Goal: Information Seeking & Learning: Find contact information

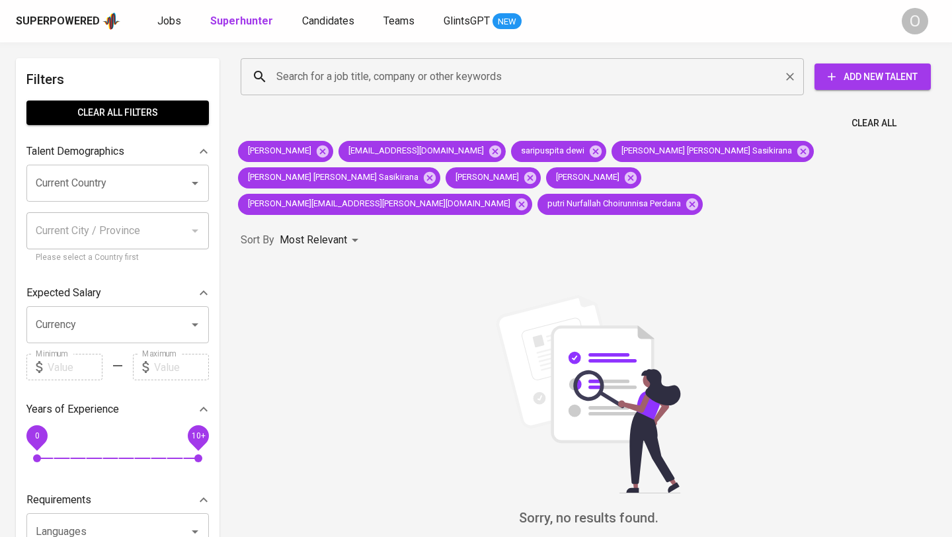
click at [286, 81] on input "Search for a job title, company or other keywords" at bounding box center [525, 76] width 505 height 25
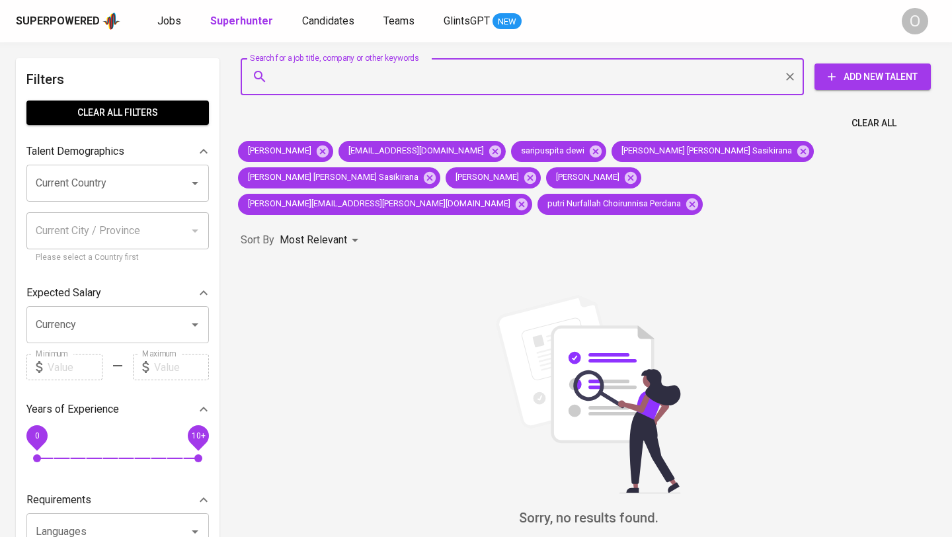
paste input "[EMAIL_ADDRESS][DOMAIN_NAME]"
type input "[EMAIL_ADDRESS][DOMAIN_NAME]"
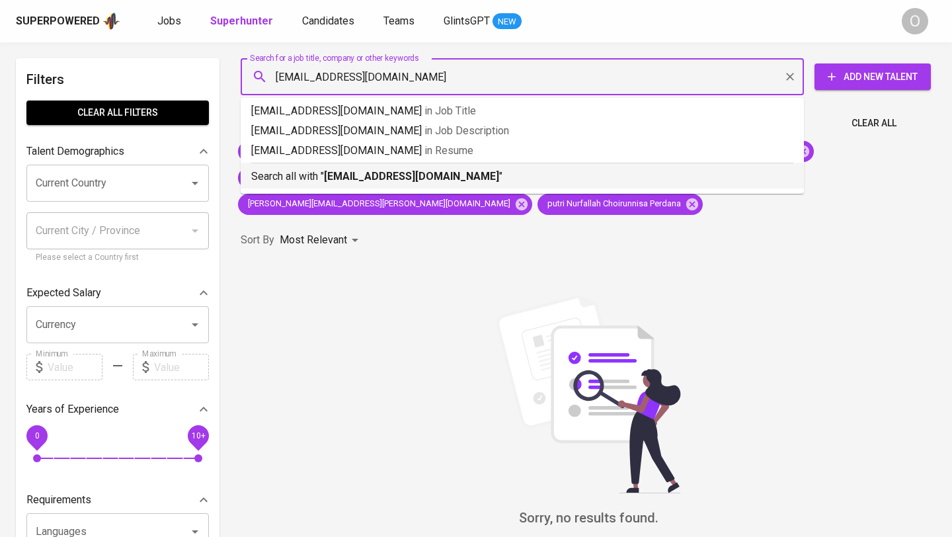
click at [316, 177] on p "Search all with " [EMAIL_ADDRESS][DOMAIN_NAME] "" at bounding box center [522, 177] width 542 height 16
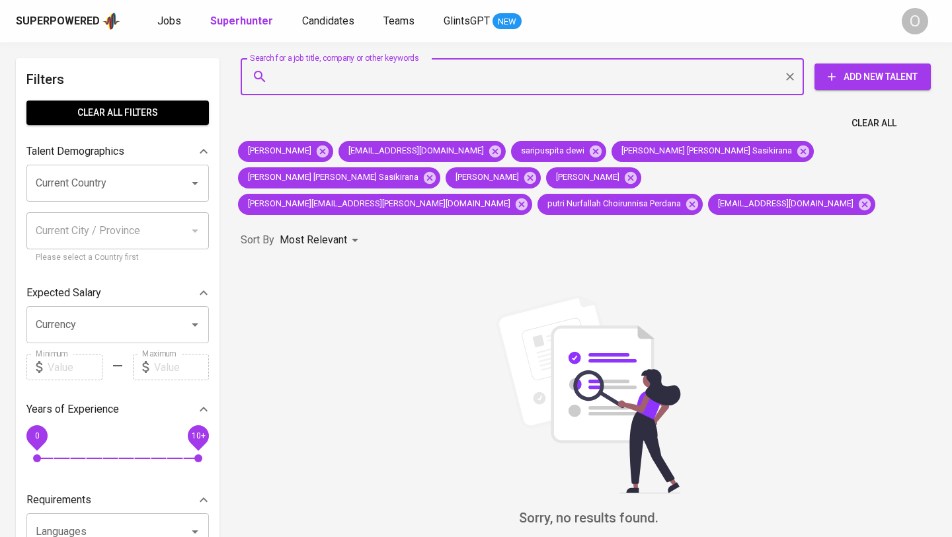
paste input "[EMAIL_ADDRESS][DOMAIN_NAME]"
type input "[EMAIL_ADDRESS][DOMAIN_NAME]"
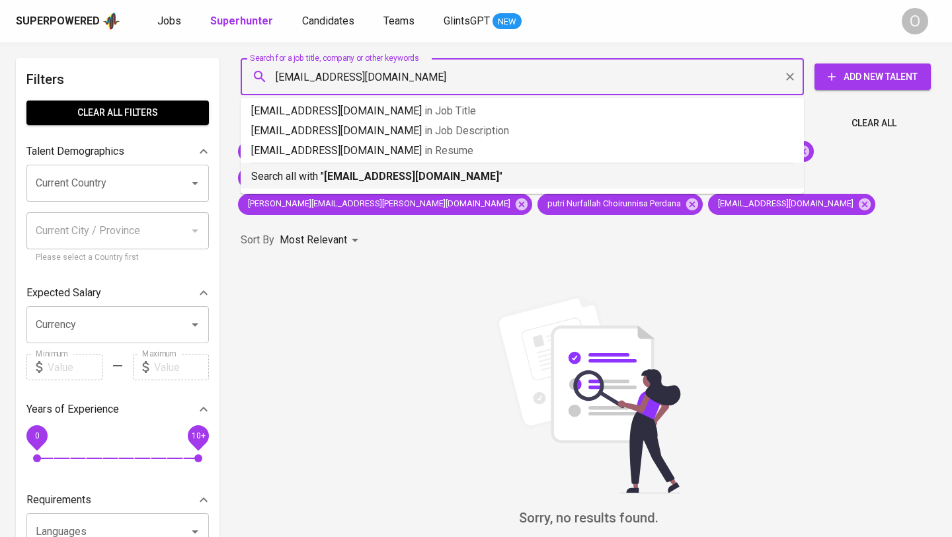
click at [282, 169] on p "Search all with " [EMAIL_ADDRESS][DOMAIN_NAME] "" at bounding box center [522, 177] width 542 height 16
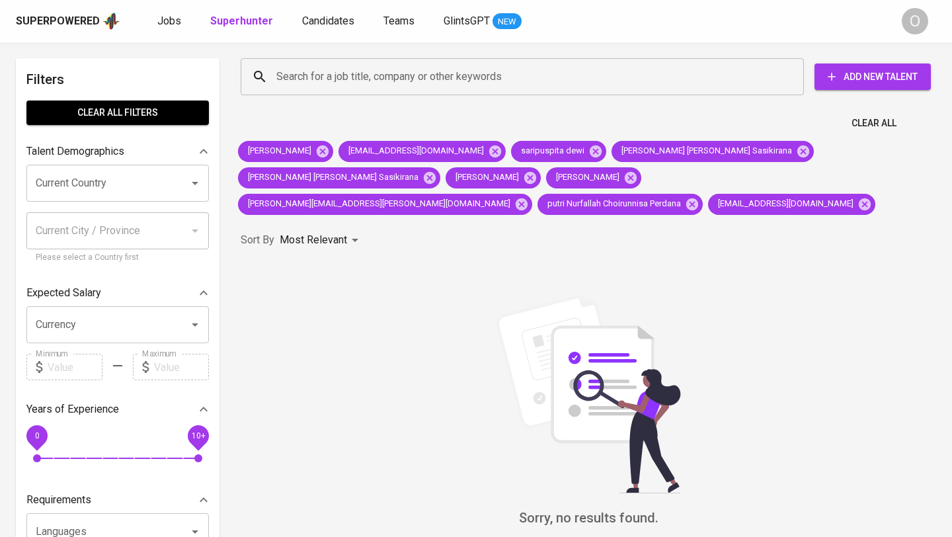
click at [116, 109] on span "Clear All filters" at bounding box center [117, 112] width 161 height 17
click at [149, 116] on span "Clear All filters" at bounding box center [117, 112] width 161 height 17
click at [874, 123] on span "Clear All" at bounding box center [873, 123] width 45 height 17
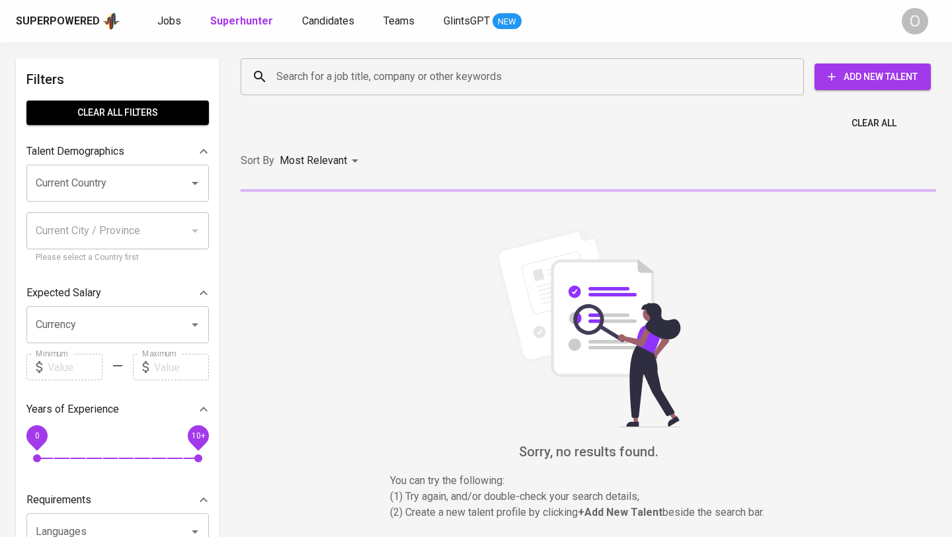
click at [624, 88] on input "Search for a job title, company or other keywords" at bounding box center [525, 76] width 505 height 25
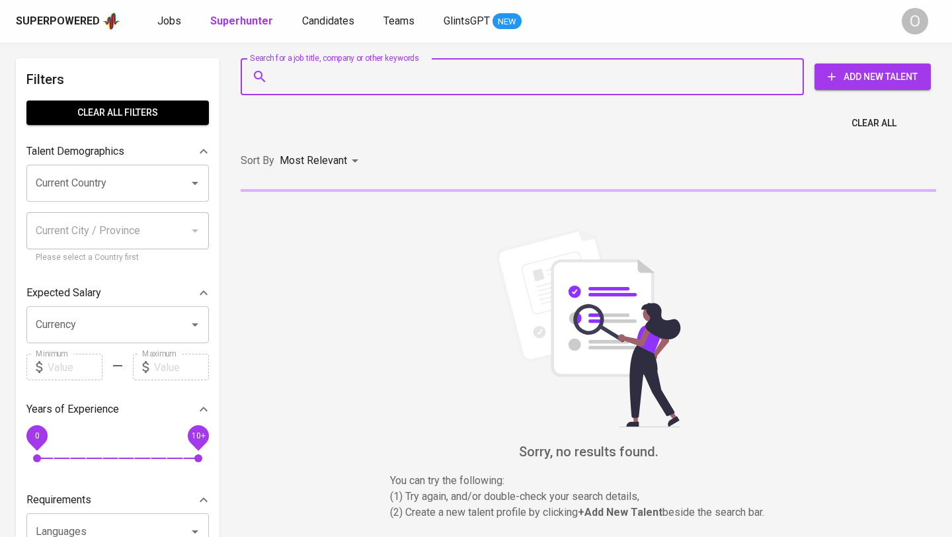
paste input "[EMAIL_ADDRESS][DOMAIN_NAME]"
type input "[EMAIL_ADDRESS][DOMAIN_NAME]"
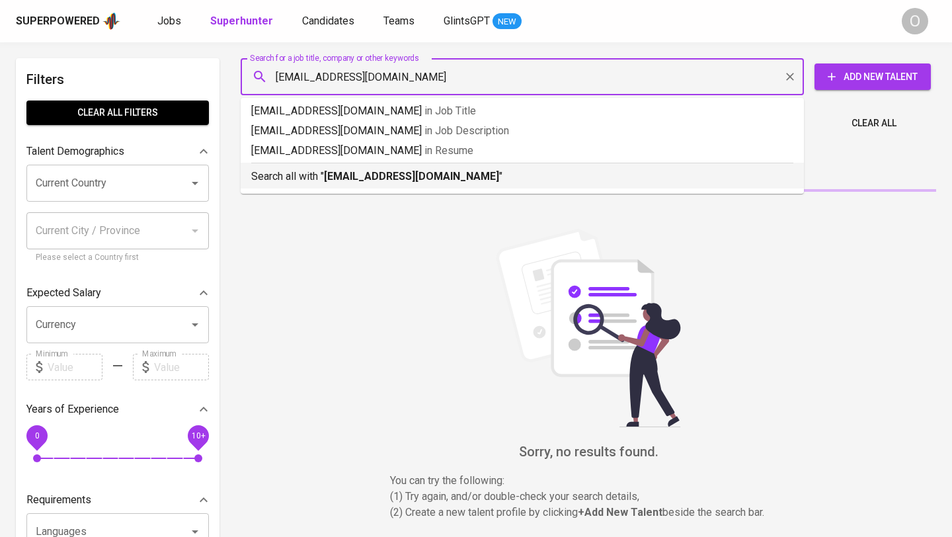
click at [614, 184] on li "Search all with " [EMAIL_ADDRESS][DOMAIN_NAME] "" at bounding box center [522, 176] width 563 height 26
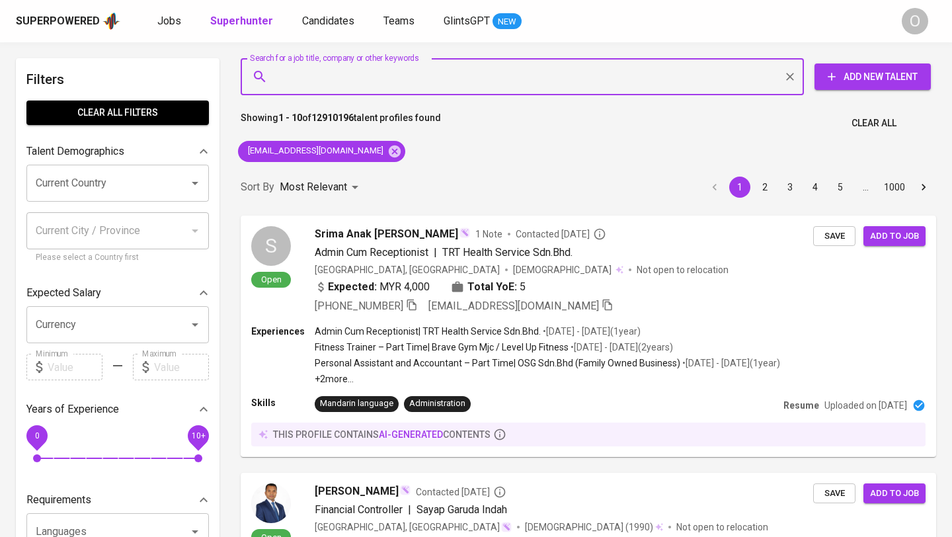
click at [424, 176] on div "Sort By Most Relevant MOST_RELEVANT 1 2 3 4 5 … 1000" at bounding box center [588, 187] width 711 height 40
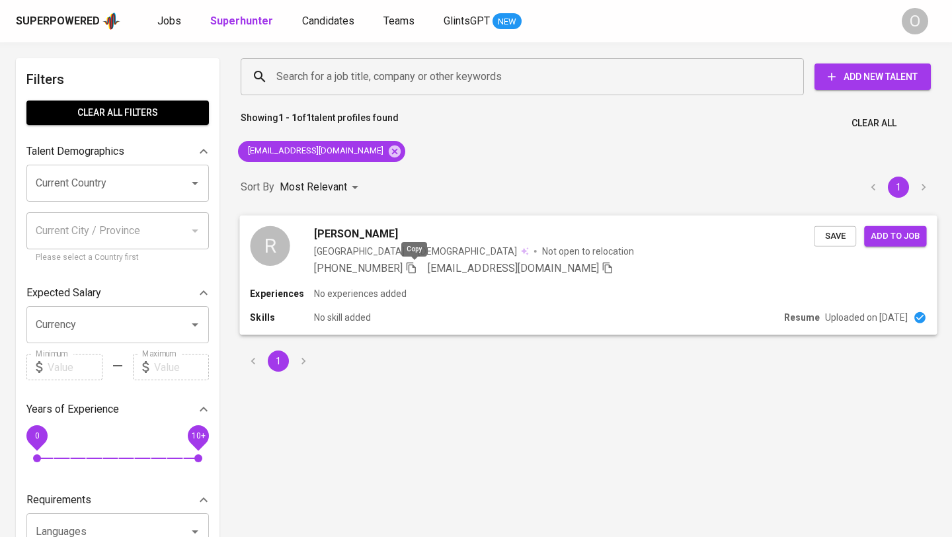
click at [415, 268] on icon "button" at bounding box center [411, 267] width 12 height 12
click at [305, 74] on input "Search for a job title, company or other keywords" at bounding box center [525, 76] width 505 height 25
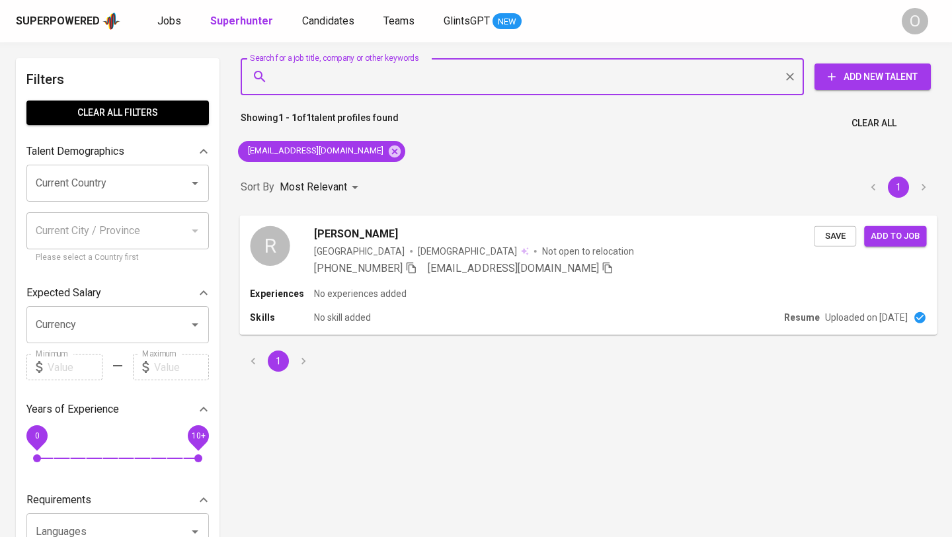
paste input "elizabeth.gabriella00@gmail.com"
type input "elizabeth.gabriella00@gmail.com"
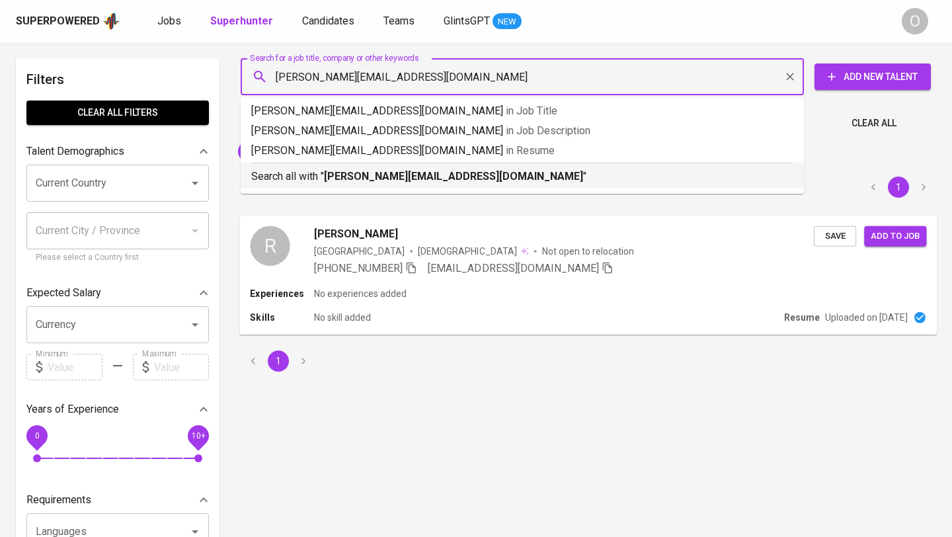
click at [392, 178] on b "elizabeth.gabriella00@gmail.com" at bounding box center [453, 176] width 259 height 13
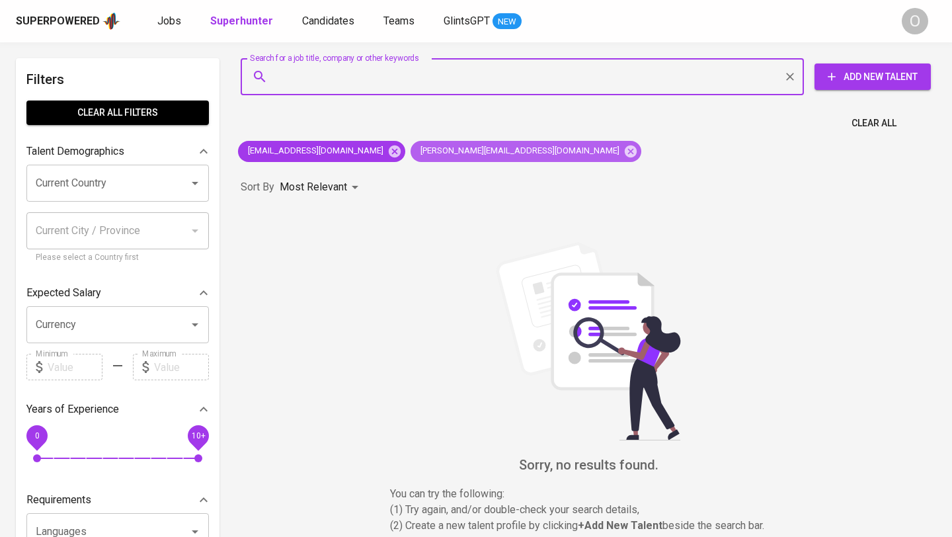
click at [410, 153] on span "elizabeth.gabriella00@gmail.com" at bounding box center [518, 151] width 217 height 13
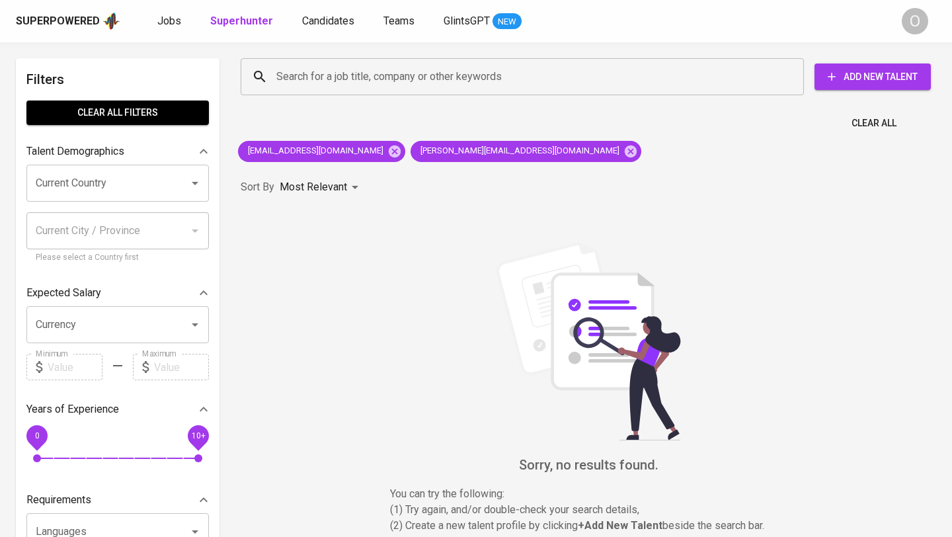
click at [878, 122] on span "Clear All" at bounding box center [873, 123] width 45 height 17
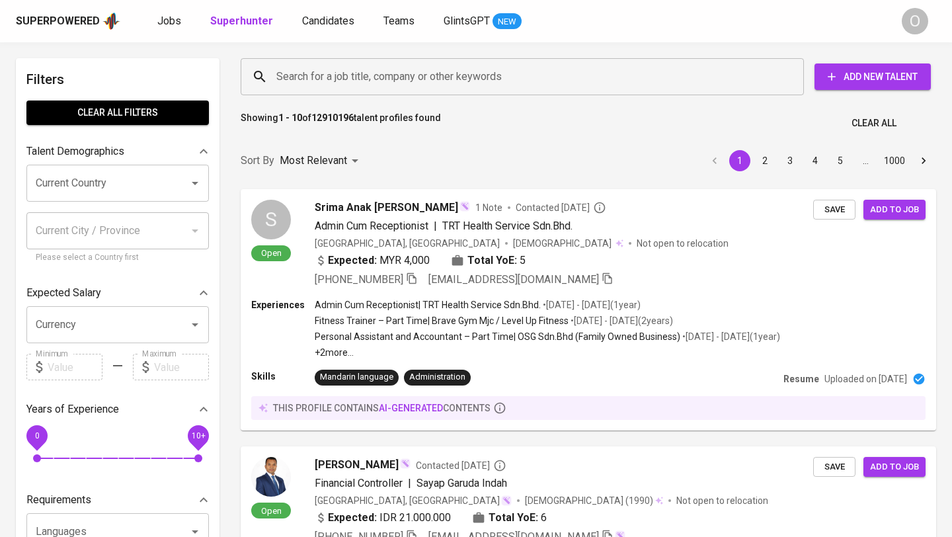
click at [683, 79] on input "Search for a job title, company or other keywords" at bounding box center [525, 76] width 505 height 25
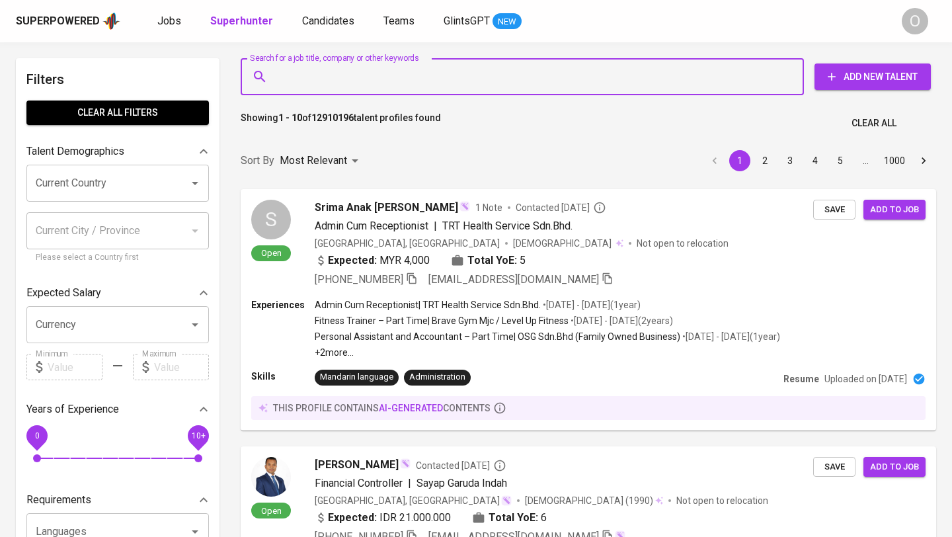
paste input "elizabeth.gabriella00@gmail.com"
type input "elizabeth.gabriella00@gmail.com"
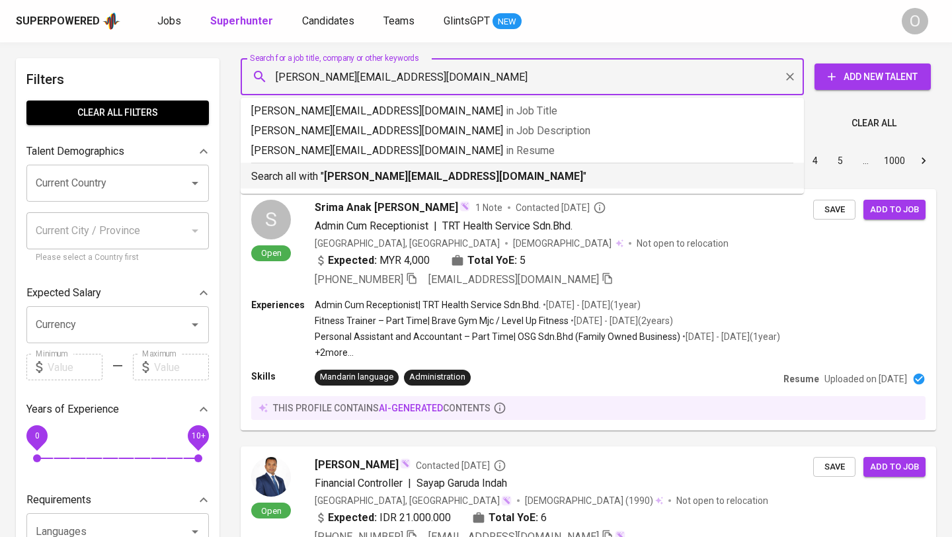
click at [416, 167] on div "Search all with " elizabeth.gabriella00@gmail.com "" at bounding box center [522, 174] width 542 height 22
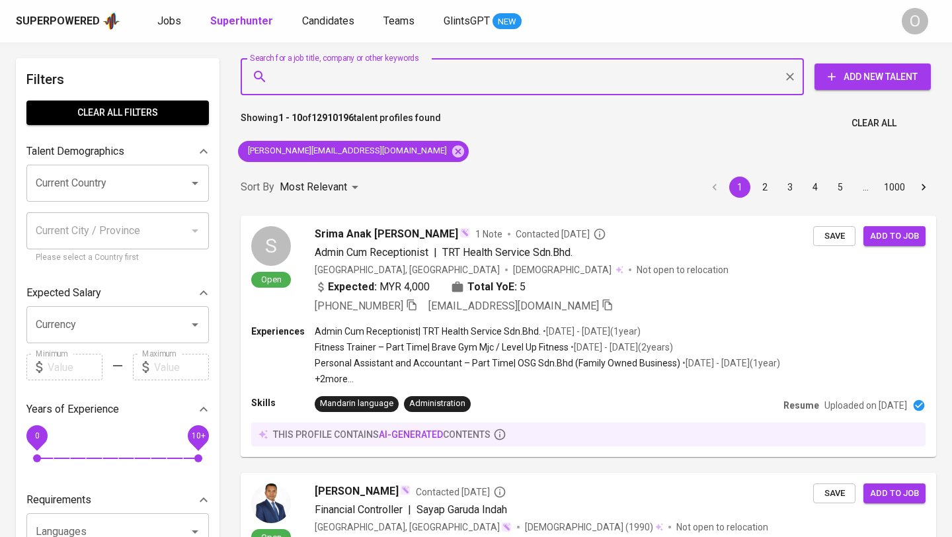
click at [407, 171] on div "Sort By Most Relevant MOST_RELEVANT 1 2 3 4 5 … 1000" at bounding box center [588, 187] width 711 height 40
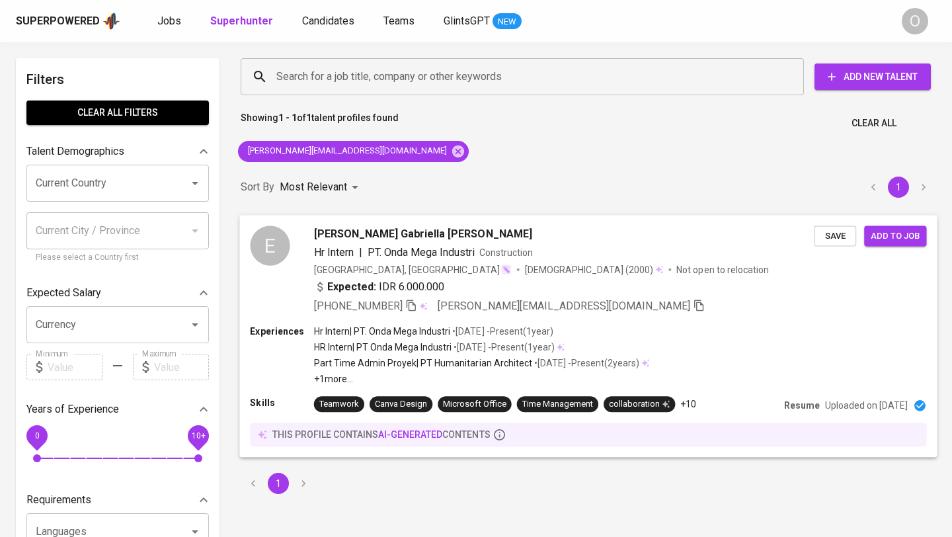
click at [637, 299] on div "+62 895-3670-17149 elizabeth.gabriella00@gmail.com" at bounding box center [564, 305] width 500 height 16
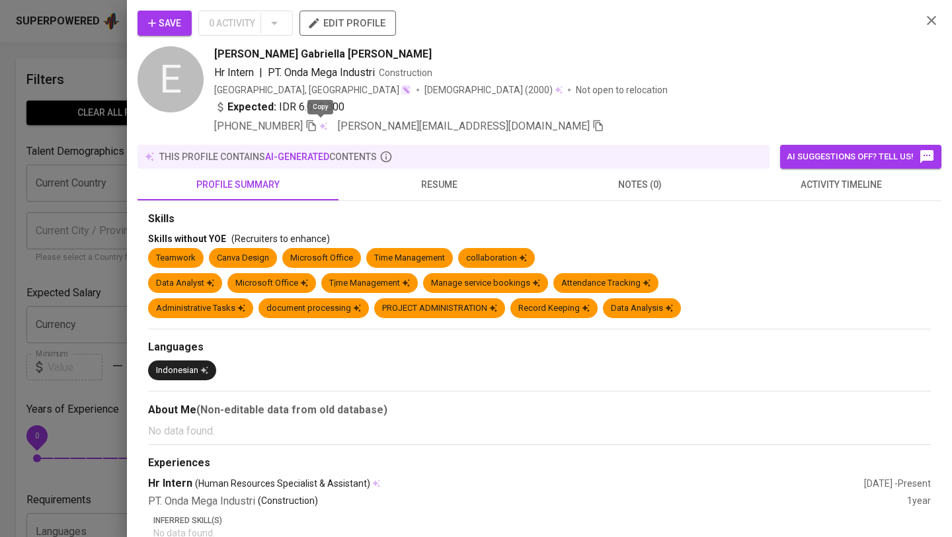
click at [317, 125] on icon "button" at bounding box center [311, 126] width 12 height 12
